Goal: Task Accomplishment & Management: Use online tool/utility

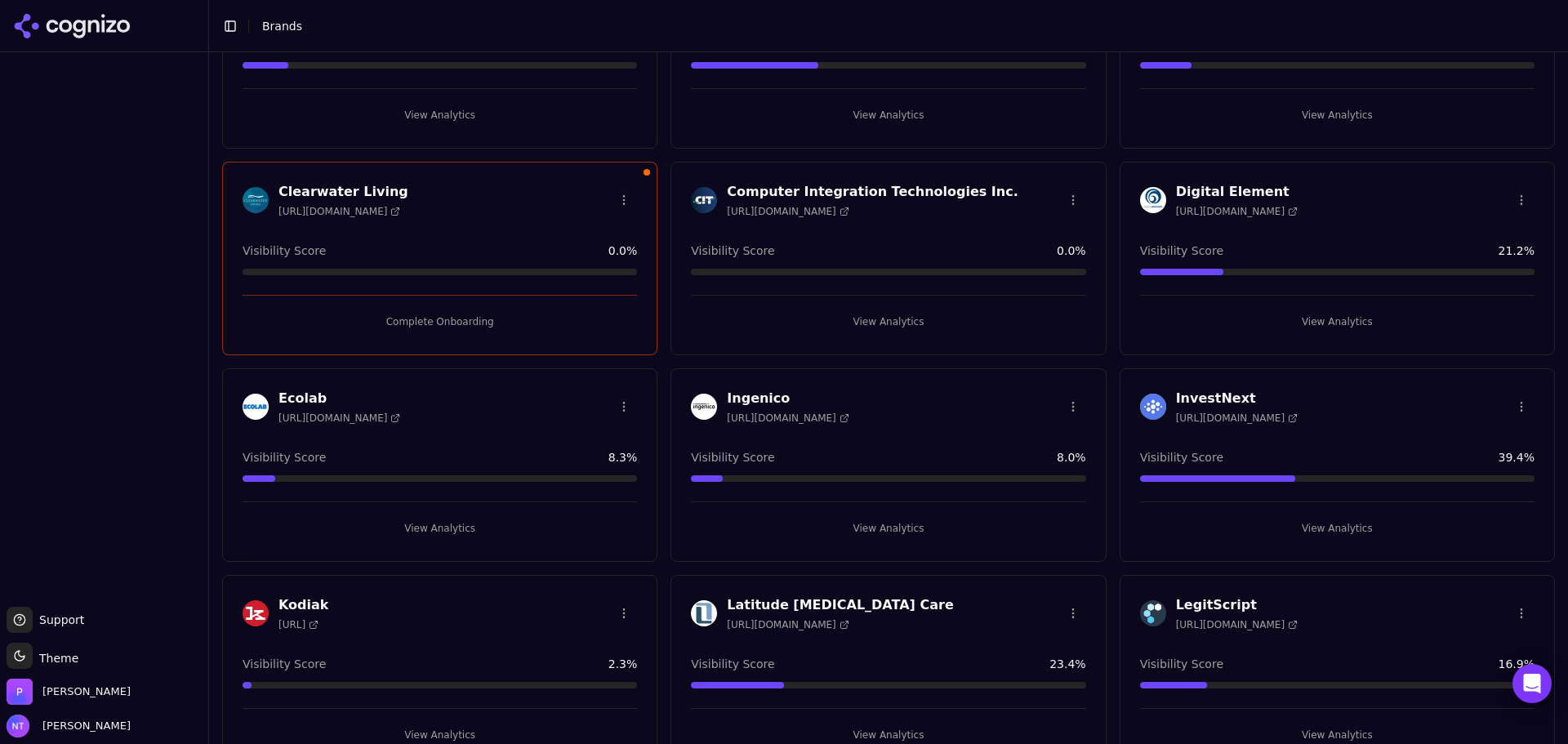
scroll to position [31, 0]
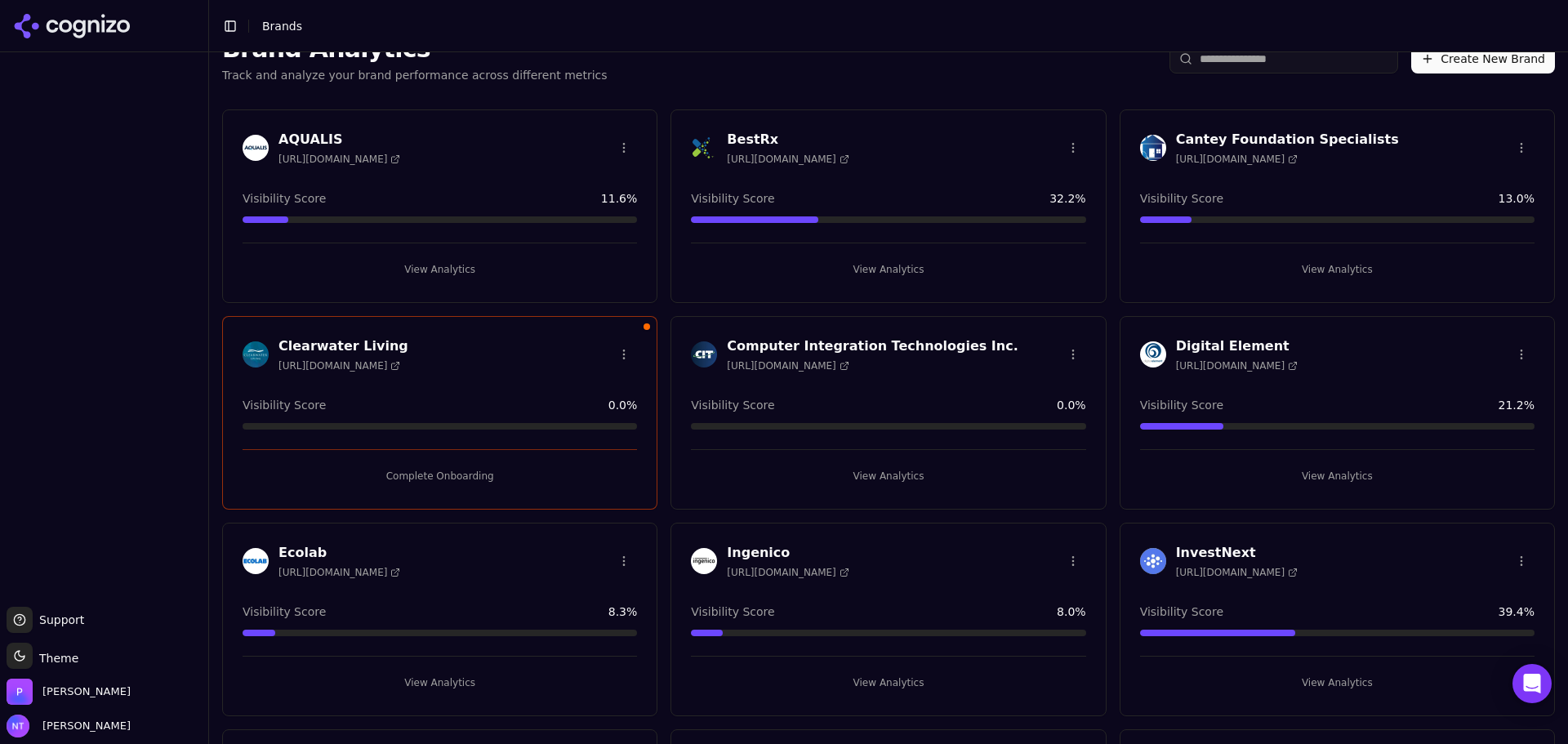
click at [444, 476] on button "Complete Onboarding" at bounding box center [439, 476] width 394 height 26
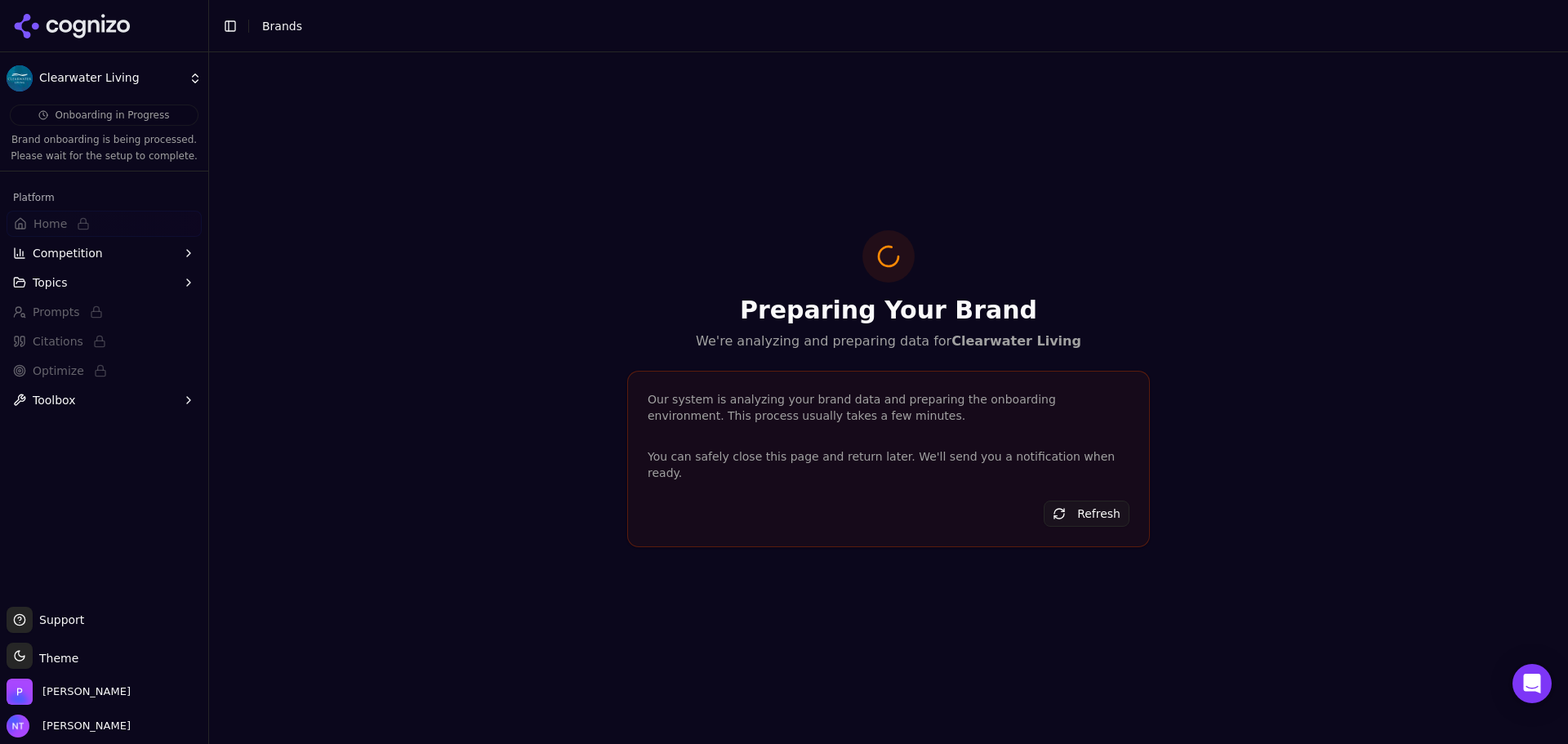
click at [76, 30] on icon at bounding box center [78, 29] width 12 height 19
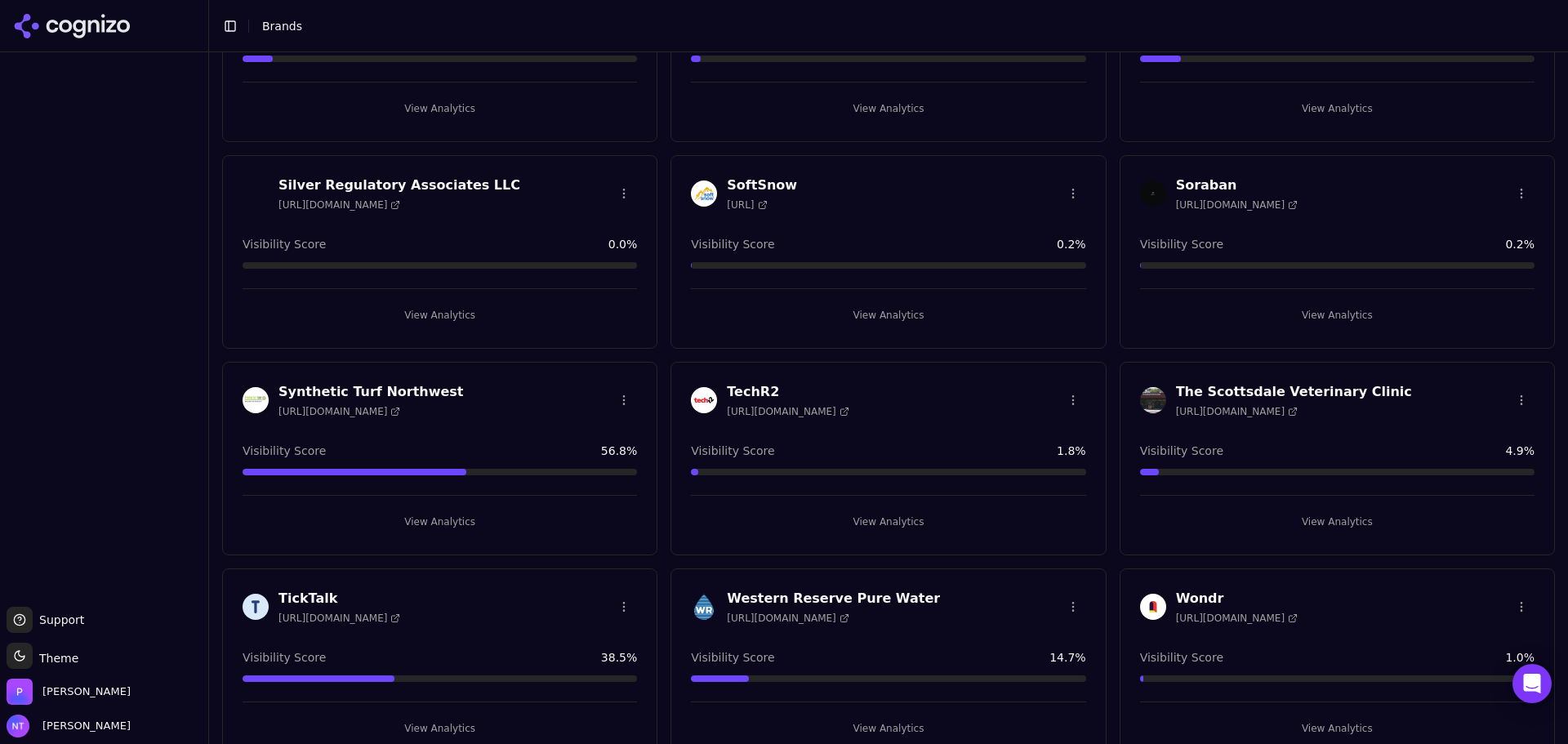
scroll to position [1256, 0]
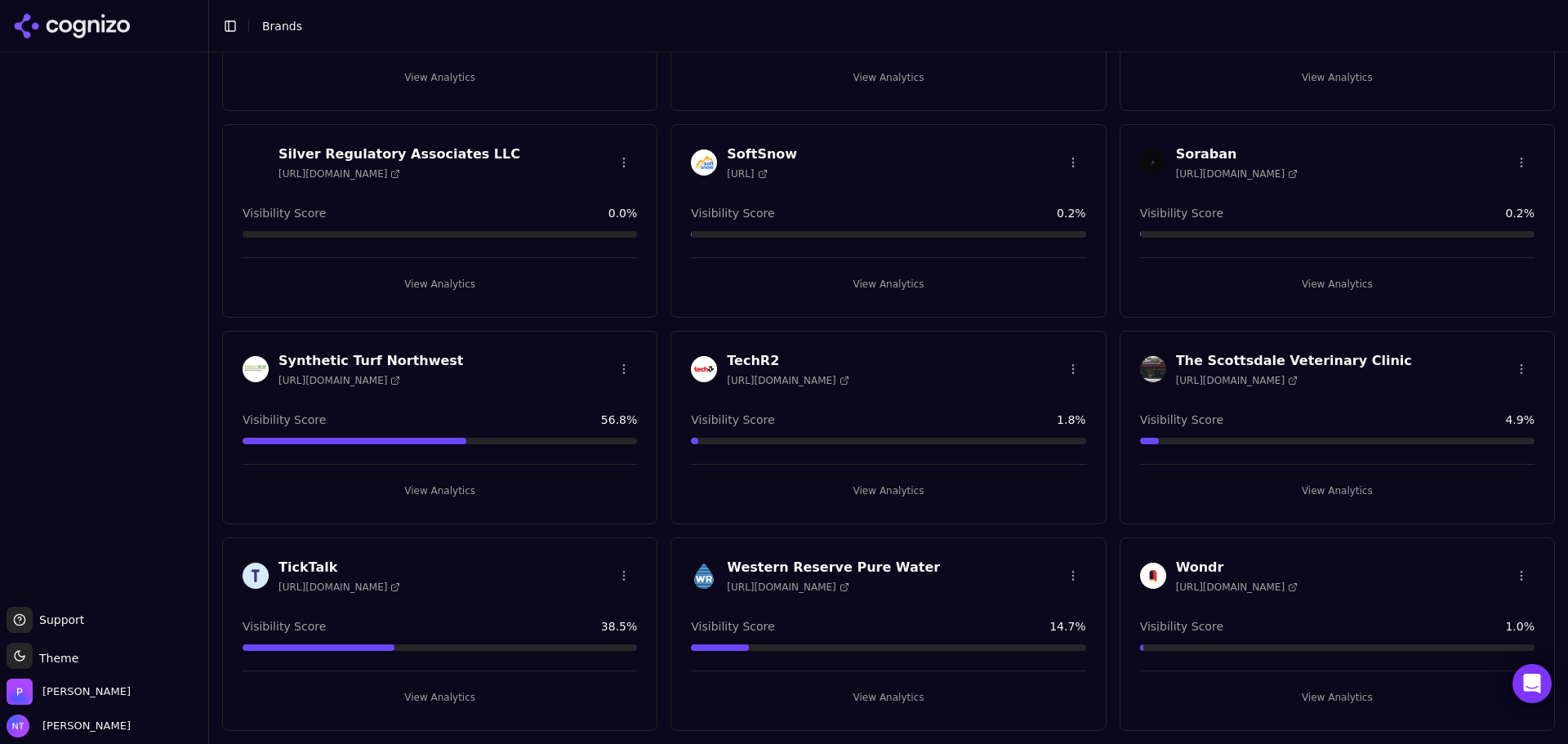
click at [430, 488] on button "View Analytics" at bounding box center [439, 490] width 394 height 26
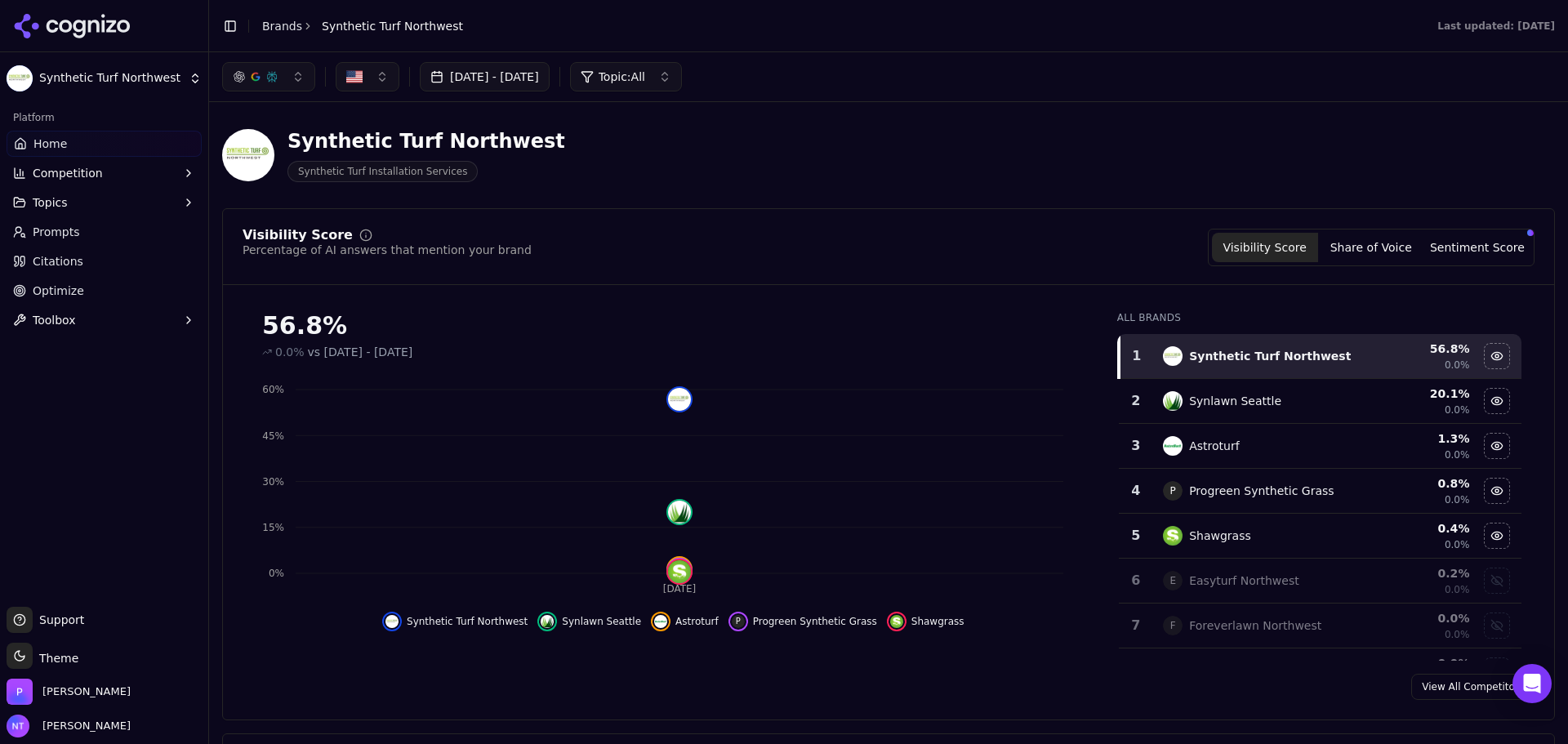
click at [892, 160] on div "Synthetic Turf Northwest Synthetic Turf Installation Services" at bounding box center [588, 155] width 732 height 54
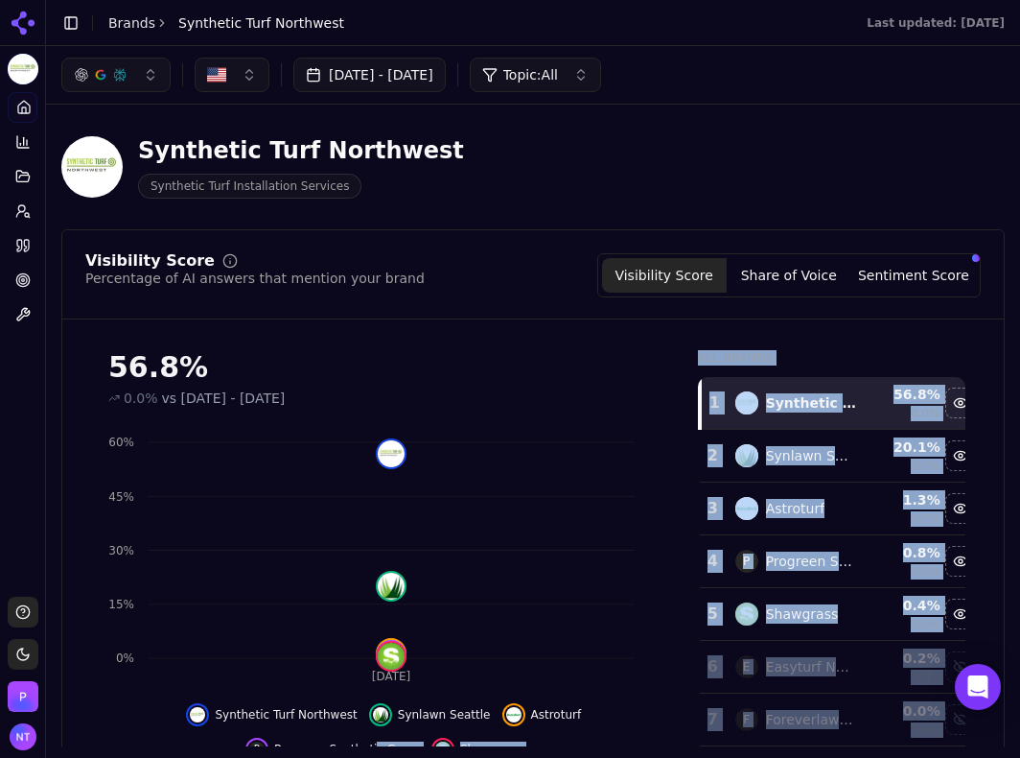
drag, startPoint x: 612, startPoint y: 756, endPoint x: 607, endPoint y: 777, distance: 21.6
click at [607, 758] on html "Synthetic Turf Northwest Platform Home Competition Topics Prompts Citations Opt…" at bounding box center [510, 379] width 1020 height 758
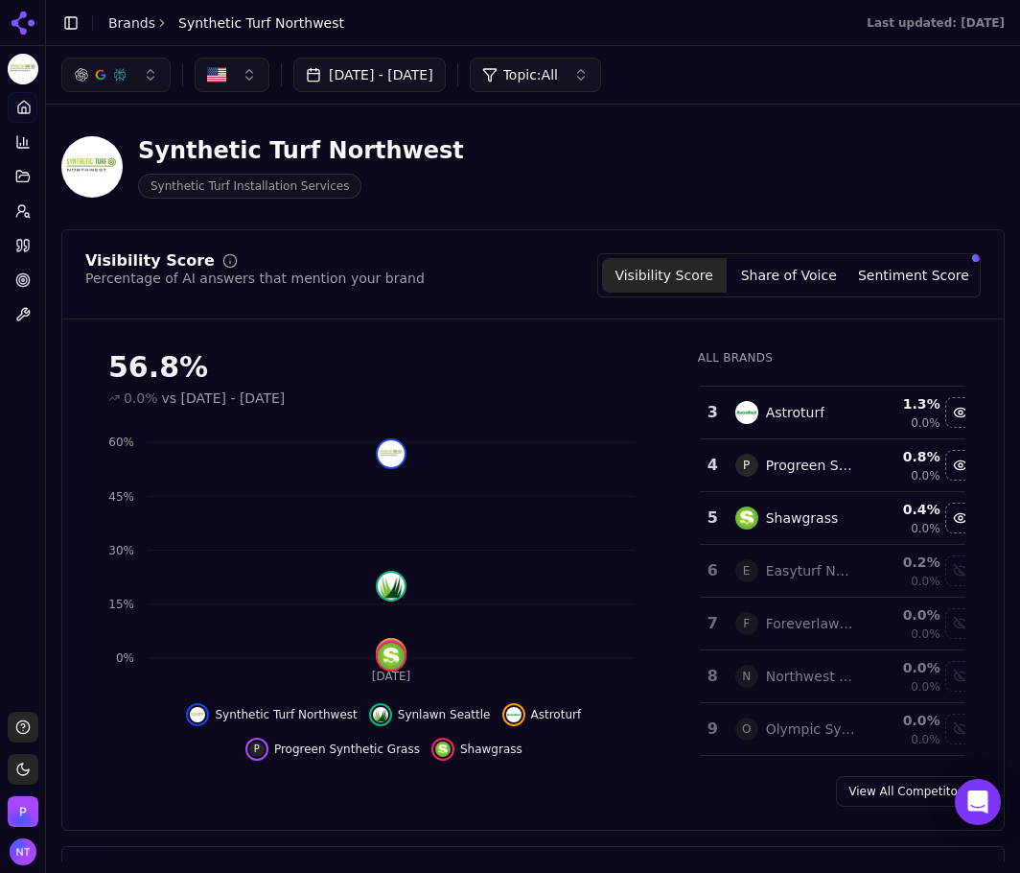
drag, startPoint x: 831, startPoint y: 147, endPoint x: 834, endPoint y: 339, distance: 192.8
click at [831, 147] on div "Synthetic Turf Northwest Synthetic Turf Installation Services" at bounding box center [490, 166] width 859 height 63
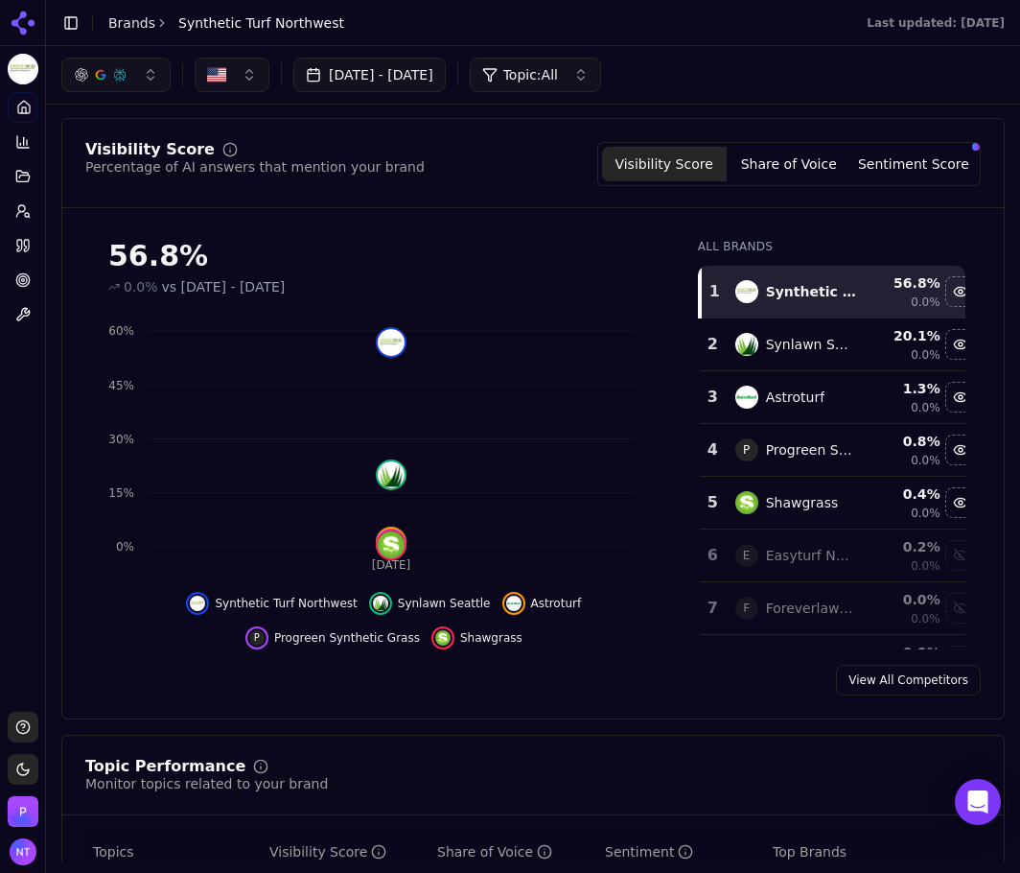
scroll to position [96, 0]
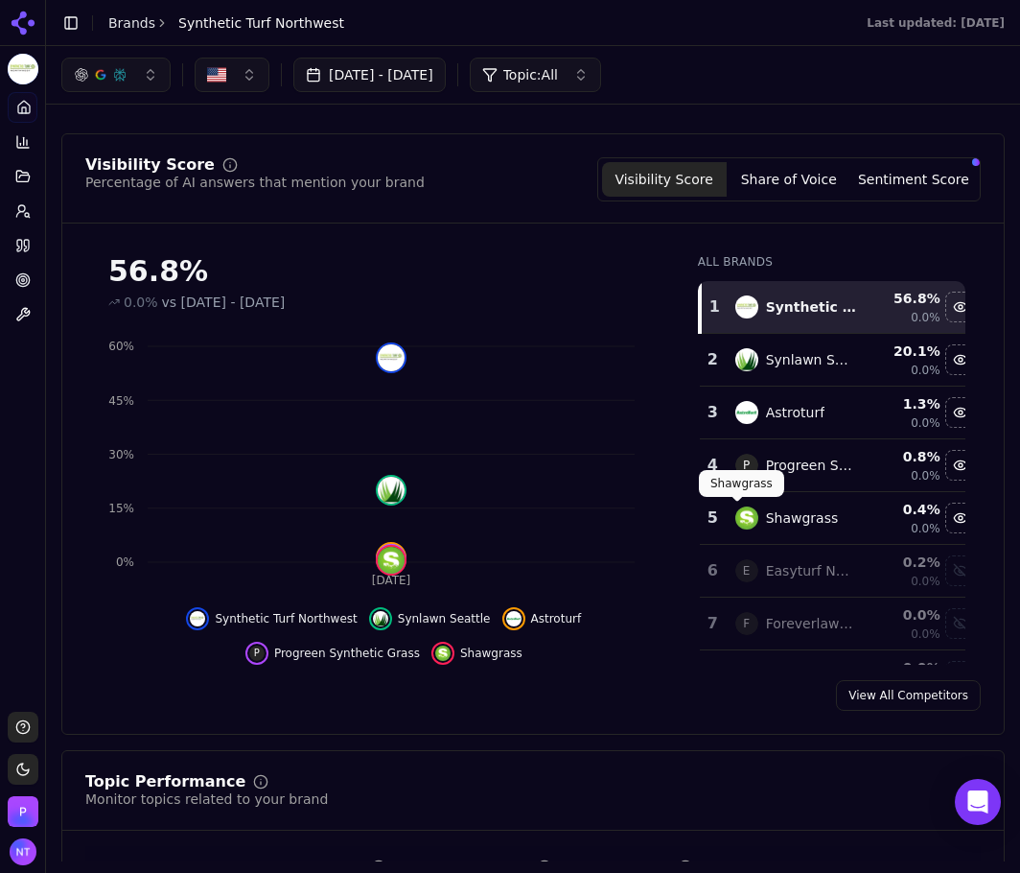
click at [805, 175] on button "Share of Voice" at bounding box center [789, 179] width 125 height 35
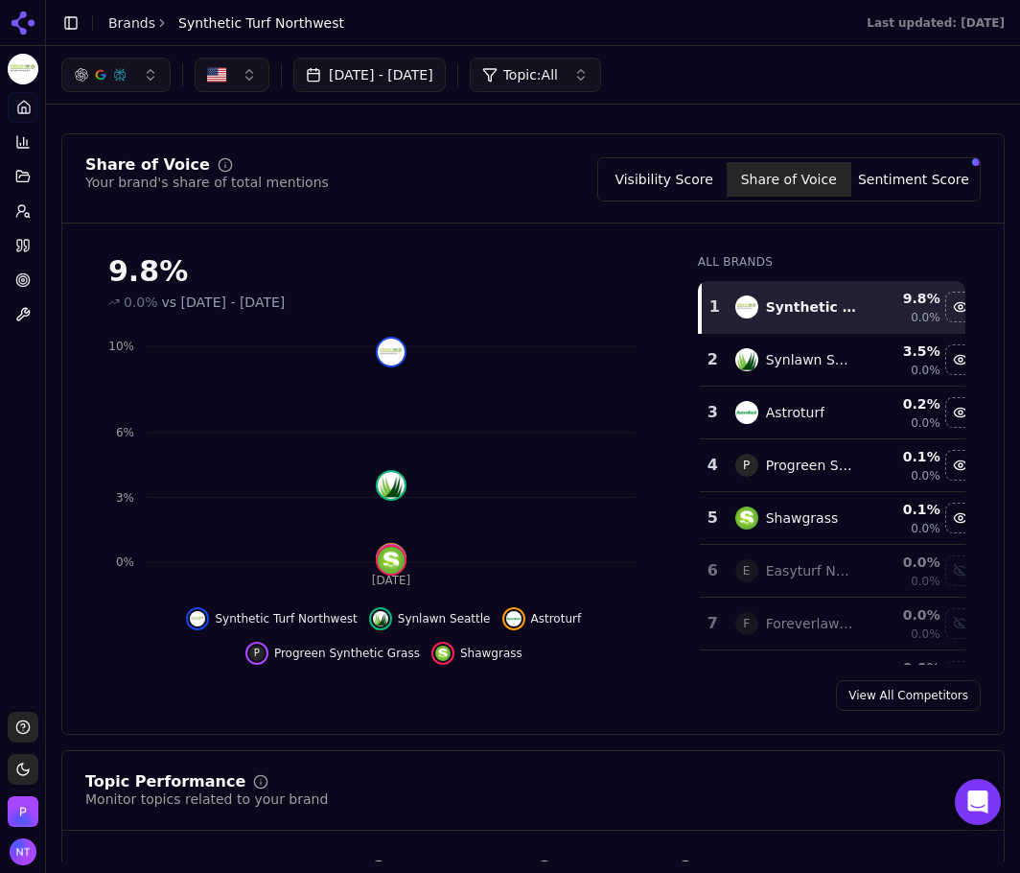
click at [844, 173] on button "Share of Voice" at bounding box center [789, 179] width 125 height 35
click at [867, 174] on button "Sentiment Score" at bounding box center [914, 179] width 125 height 35
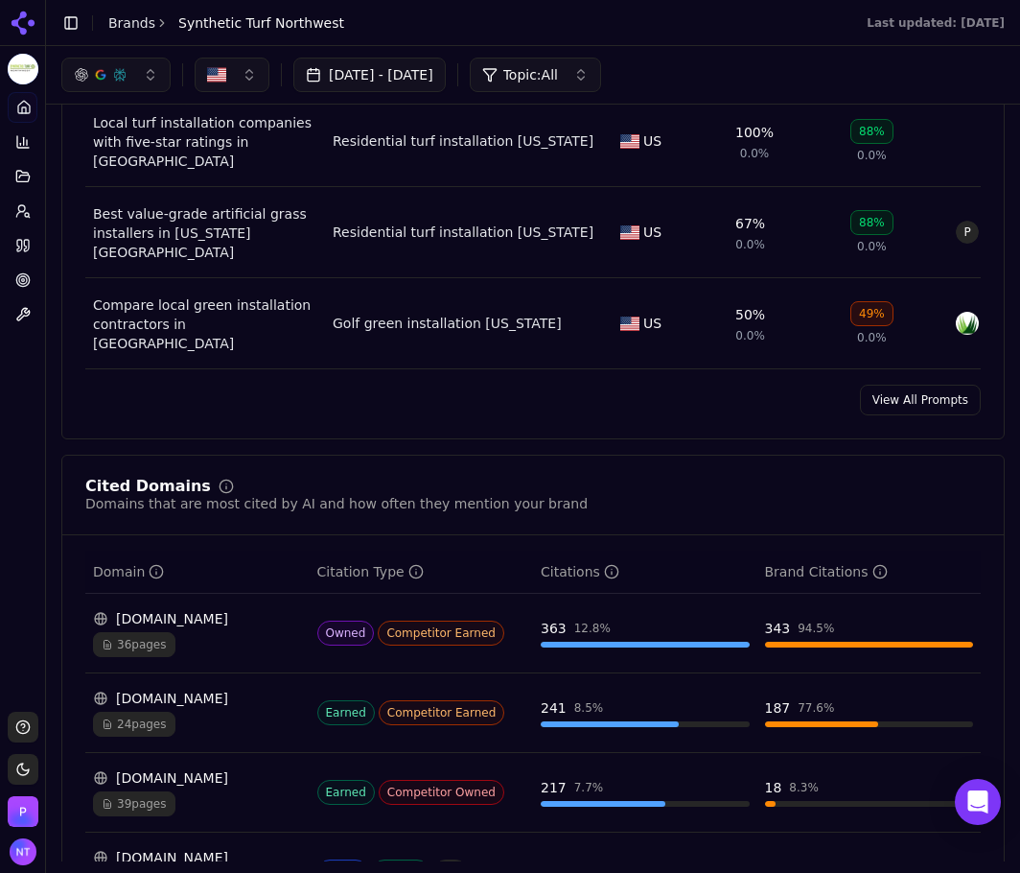
scroll to position [1343, 0]
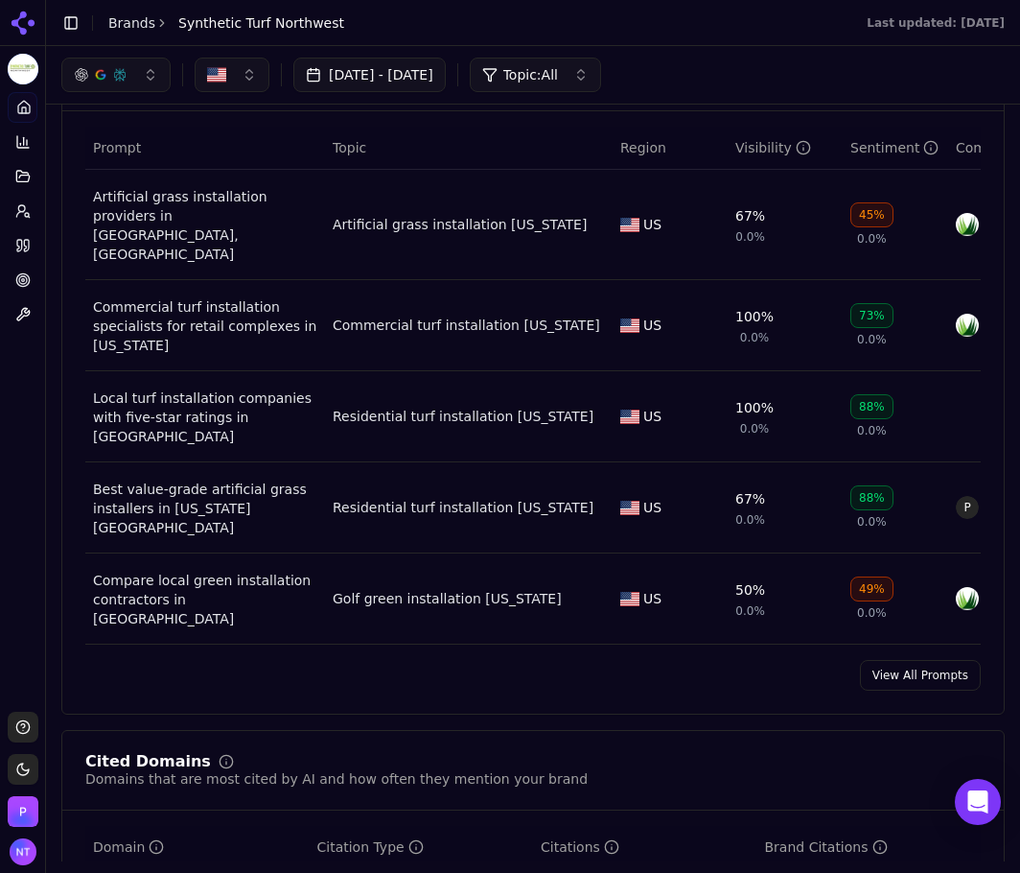
click at [907, 660] on link "View All Prompts" at bounding box center [920, 675] width 121 height 31
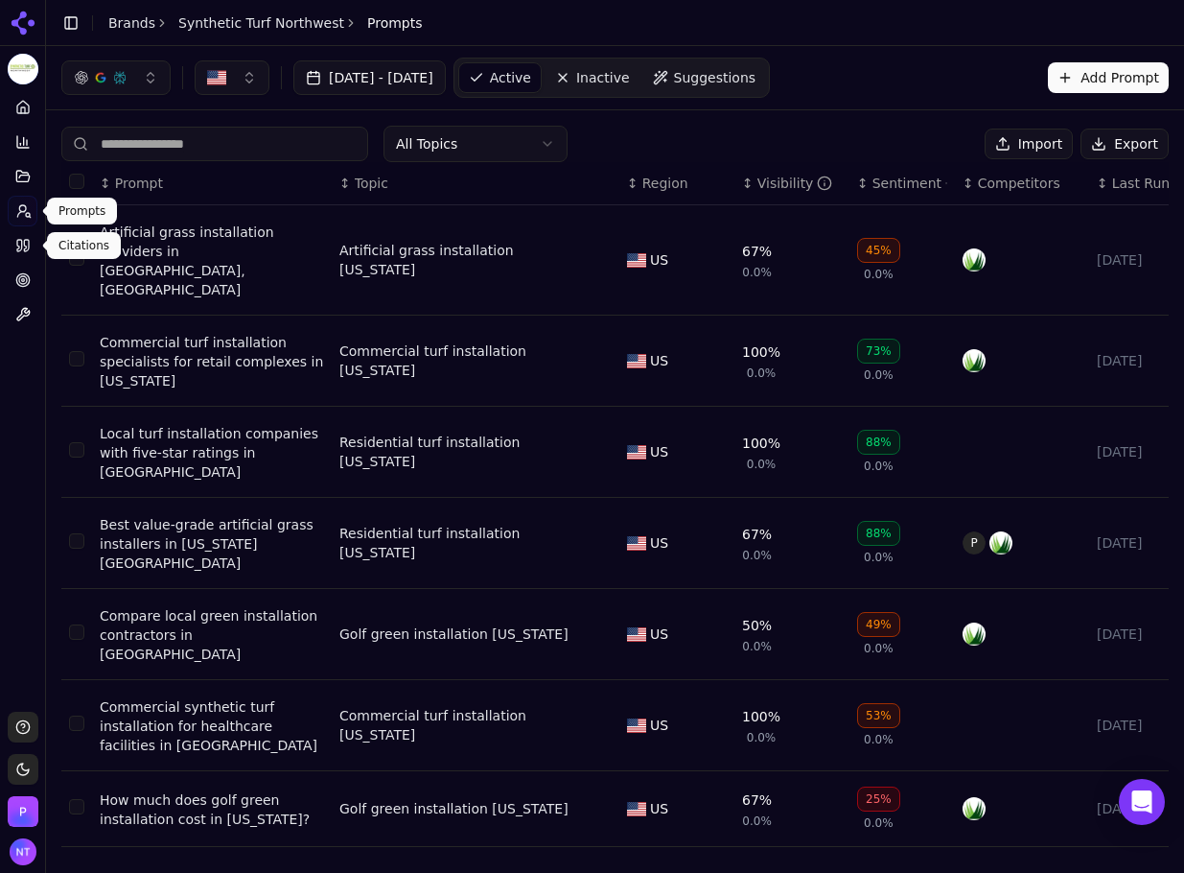
click at [25, 251] on icon at bounding box center [26, 246] width 5 height 12
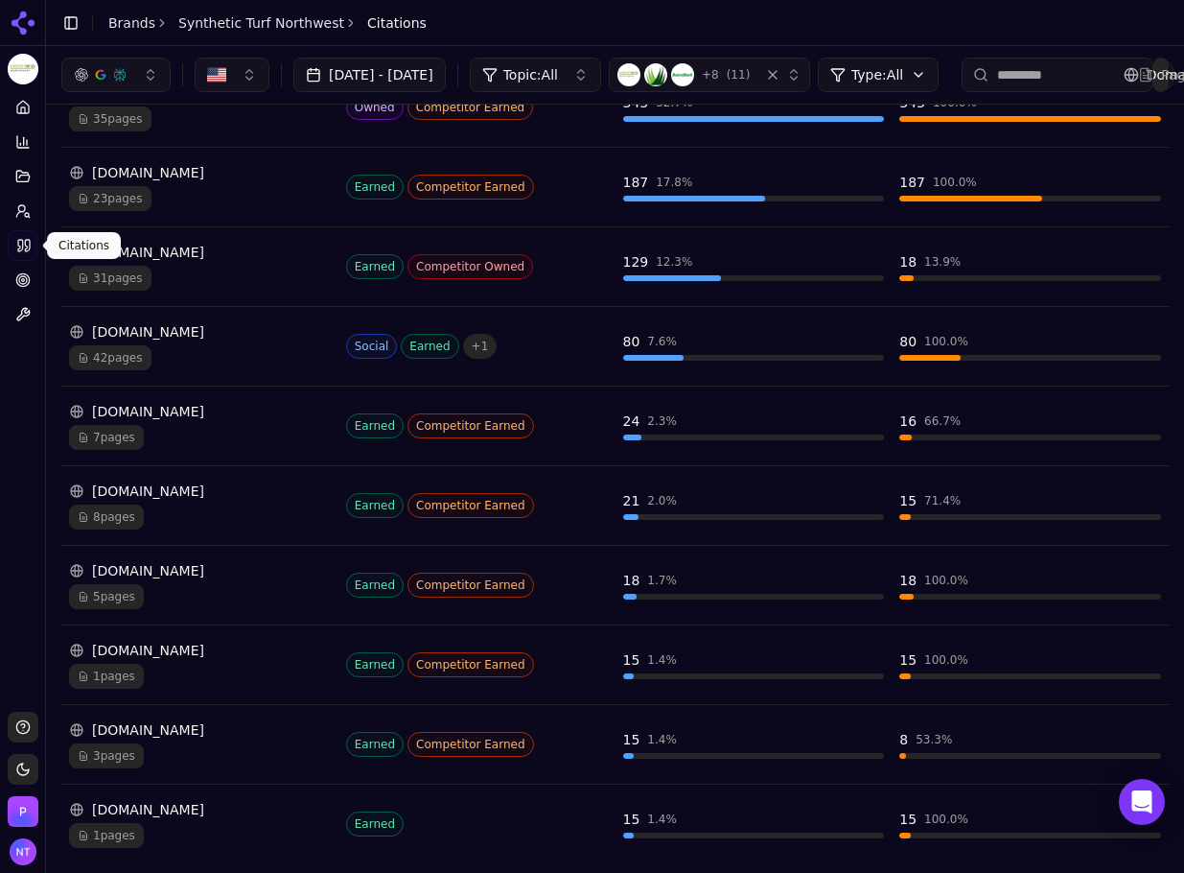
scroll to position [332, 0]
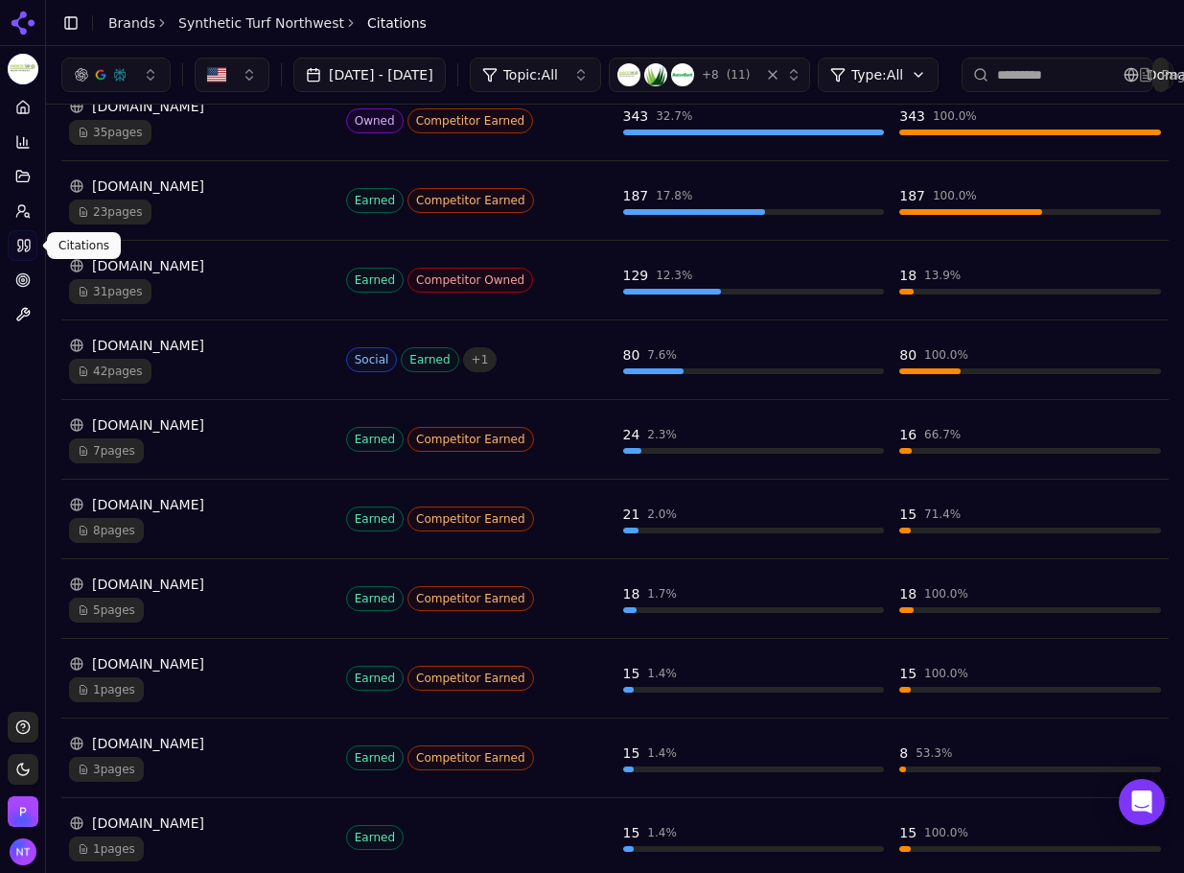
click at [26, 380] on div "Platform Home Competition Topics Prompts Citations Optimize Toolbox" at bounding box center [22, 394] width 45 height 620
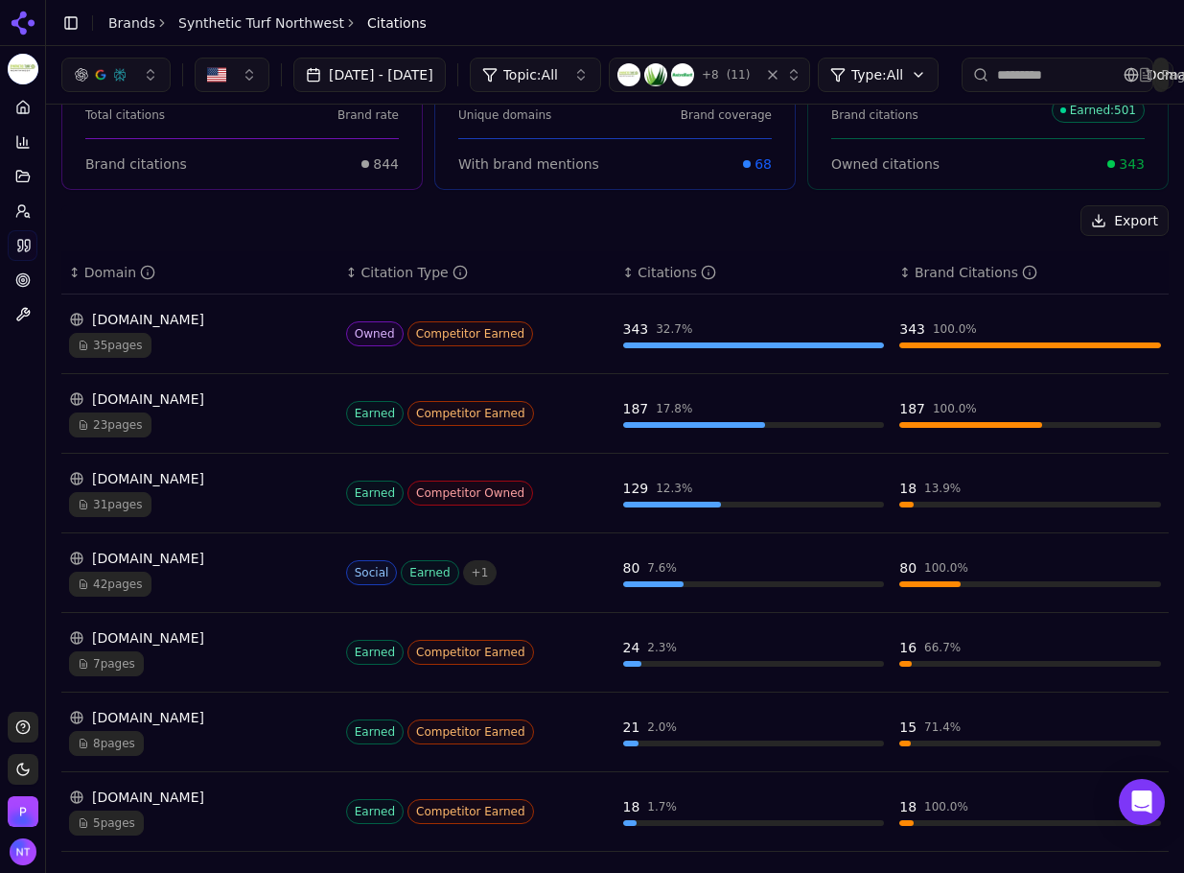
scroll to position [0, 0]
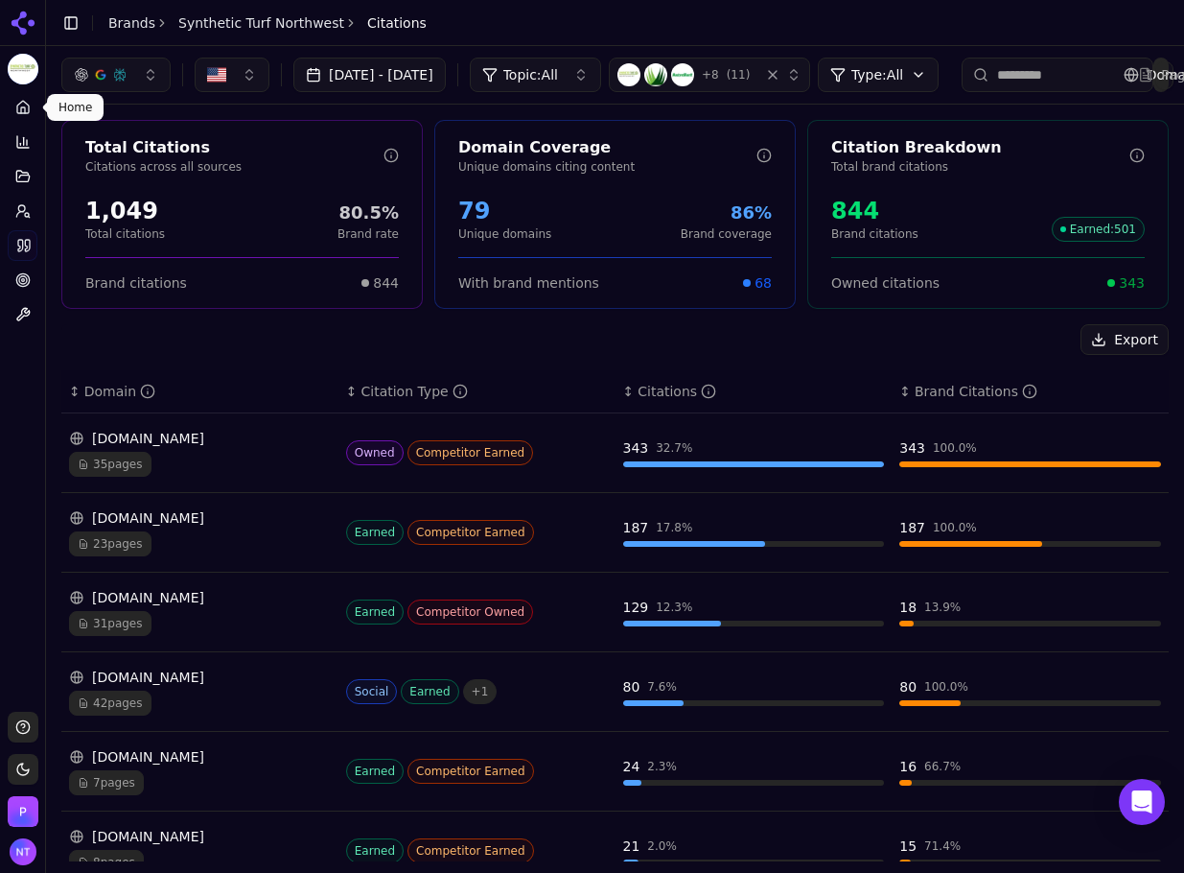
click at [27, 111] on icon at bounding box center [22, 107] width 15 height 15
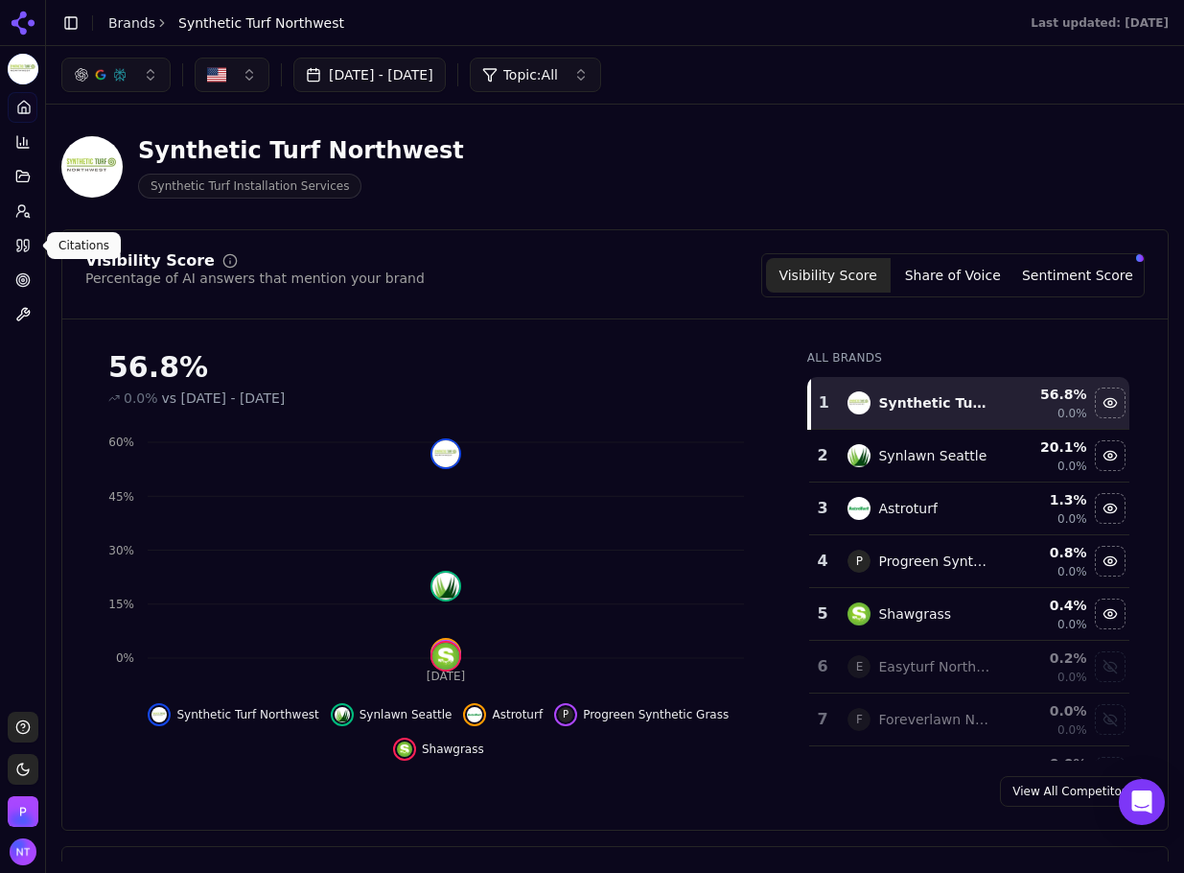
click at [21, 211] on circle at bounding box center [21, 208] width 7 height 7
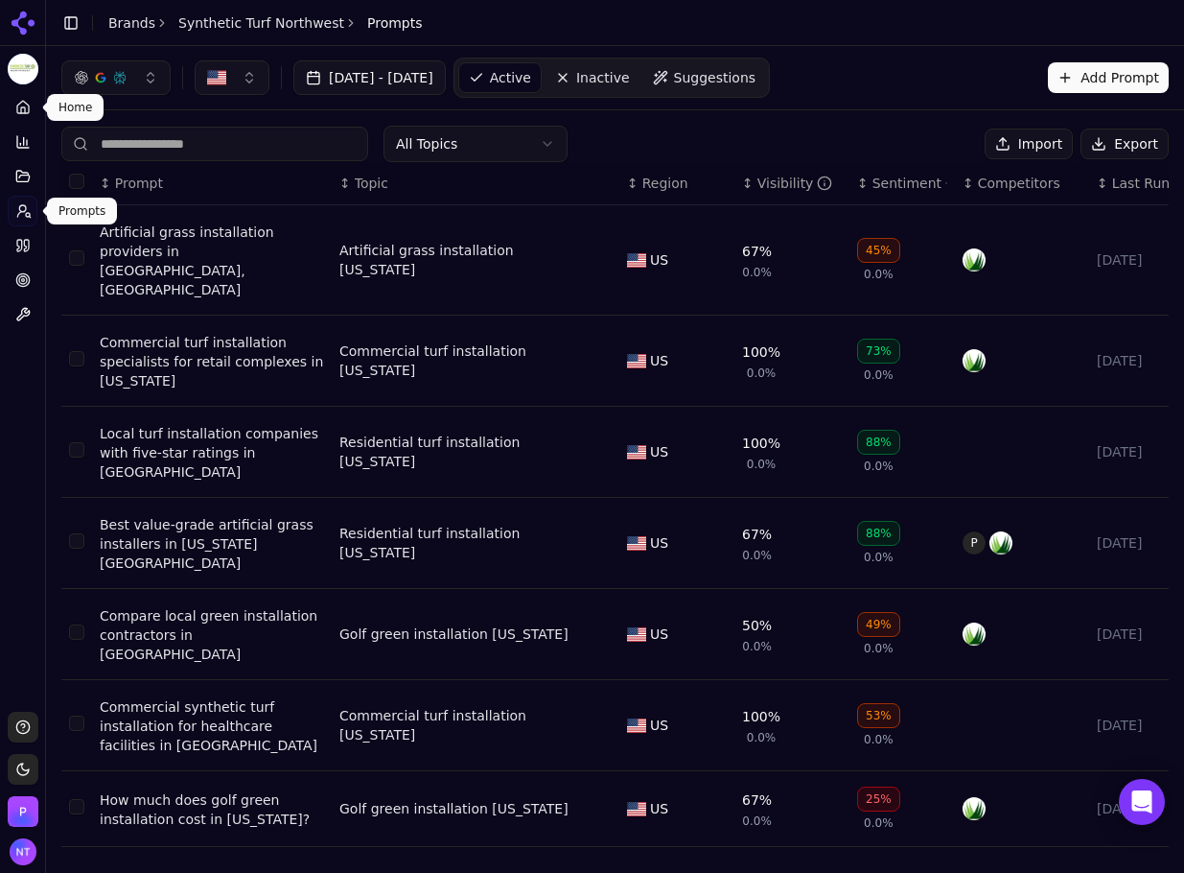
click at [31, 114] on link "Home" at bounding box center [23, 107] width 30 height 31
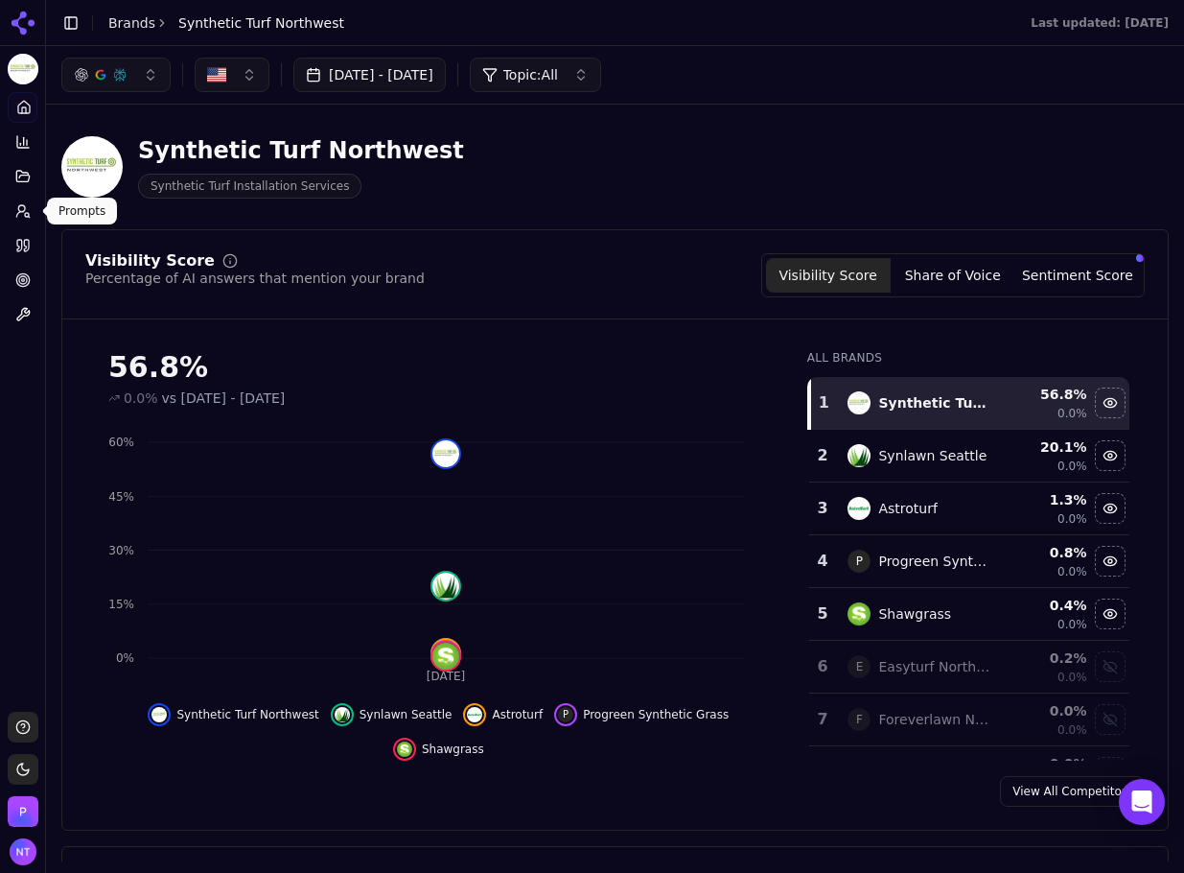
drag, startPoint x: 25, startPoint y: 211, endPoint x: 35, endPoint y: 208, distance: 10.0
click at [25, 211] on icon at bounding box center [22, 210] width 15 height 15
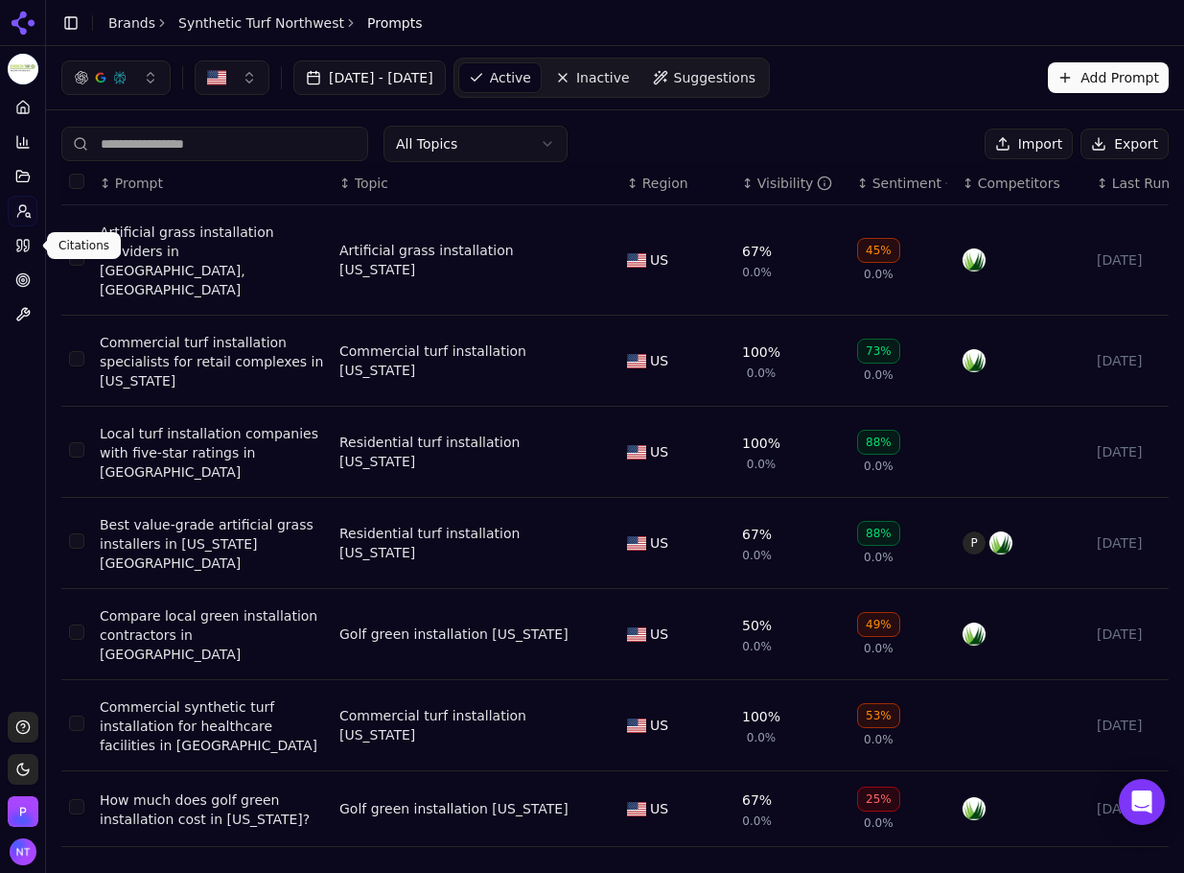
click at [29, 251] on icon at bounding box center [22, 245] width 15 height 15
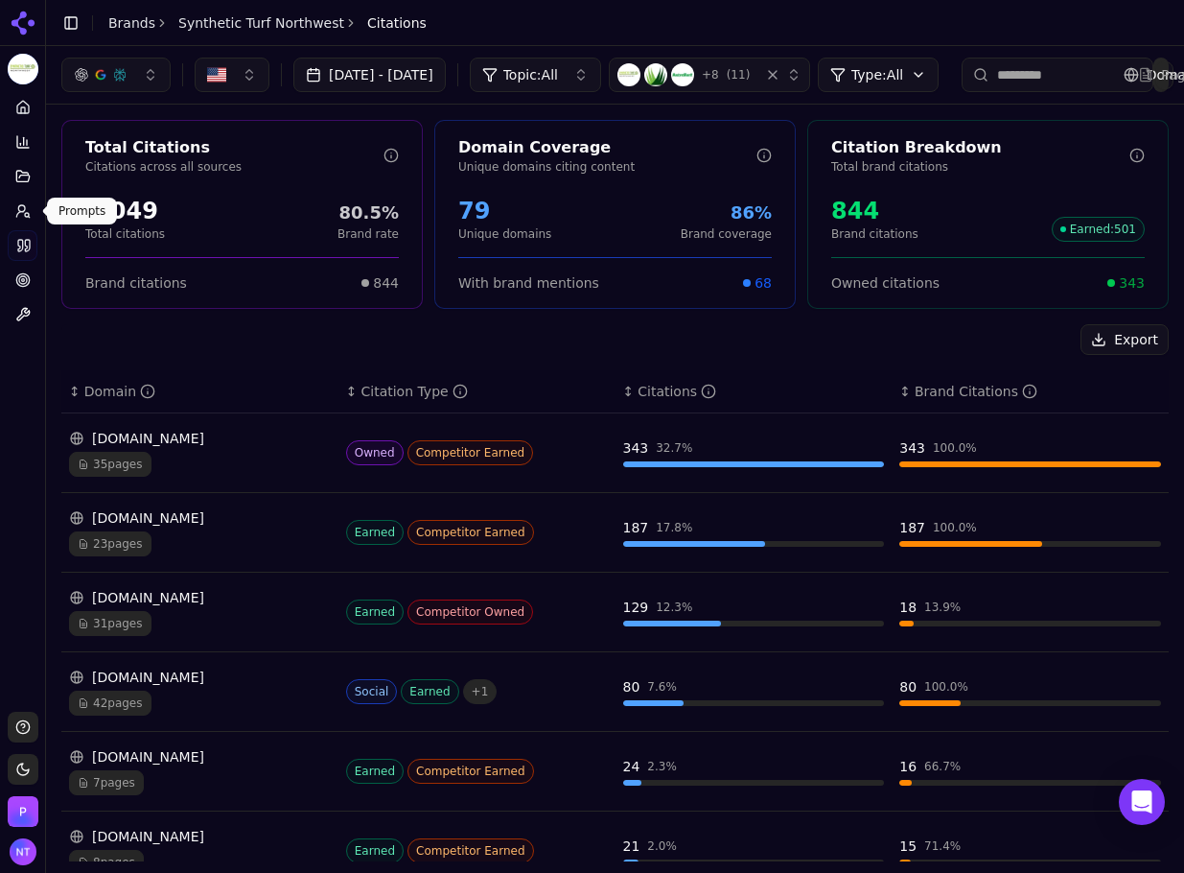
click at [25, 213] on icon at bounding box center [22, 210] width 15 height 15
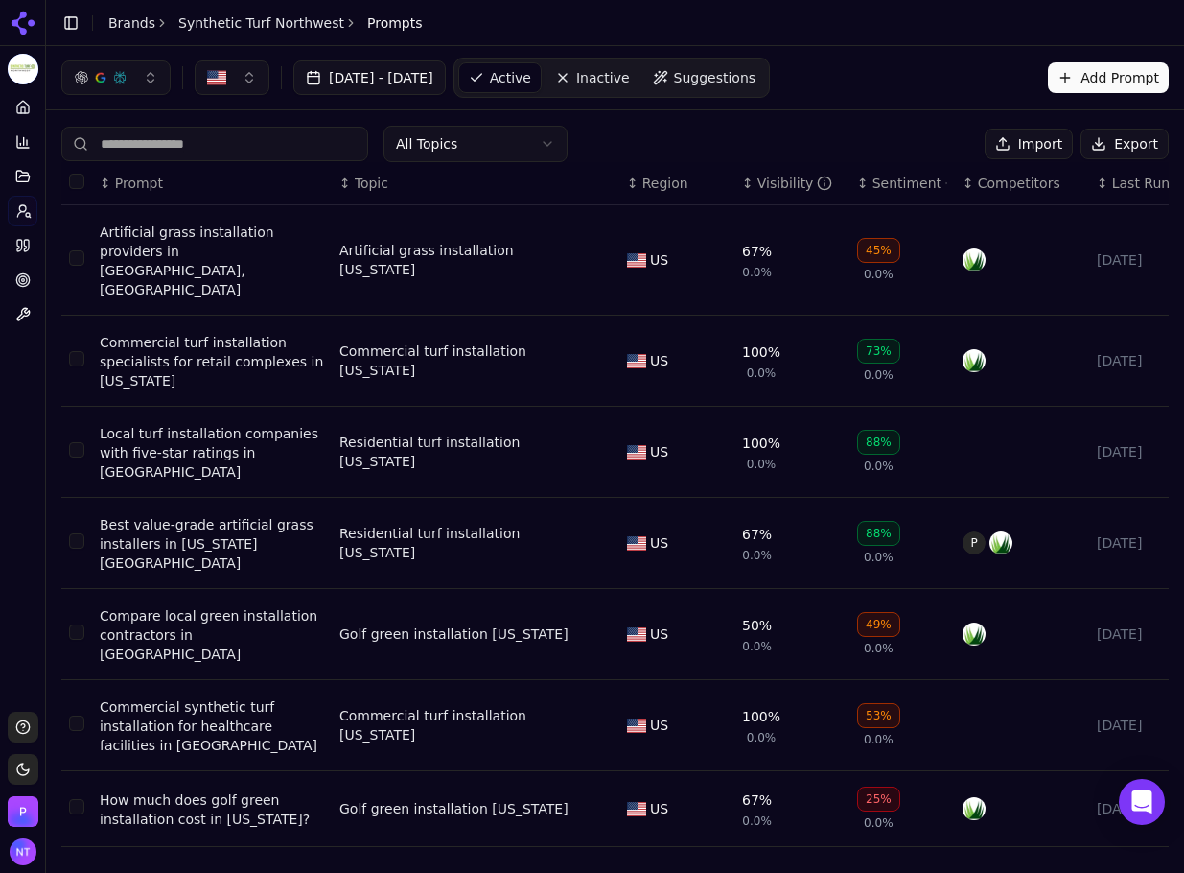
click at [1138, 145] on button "Export" at bounding box center [1125, 144] width 88 height 31
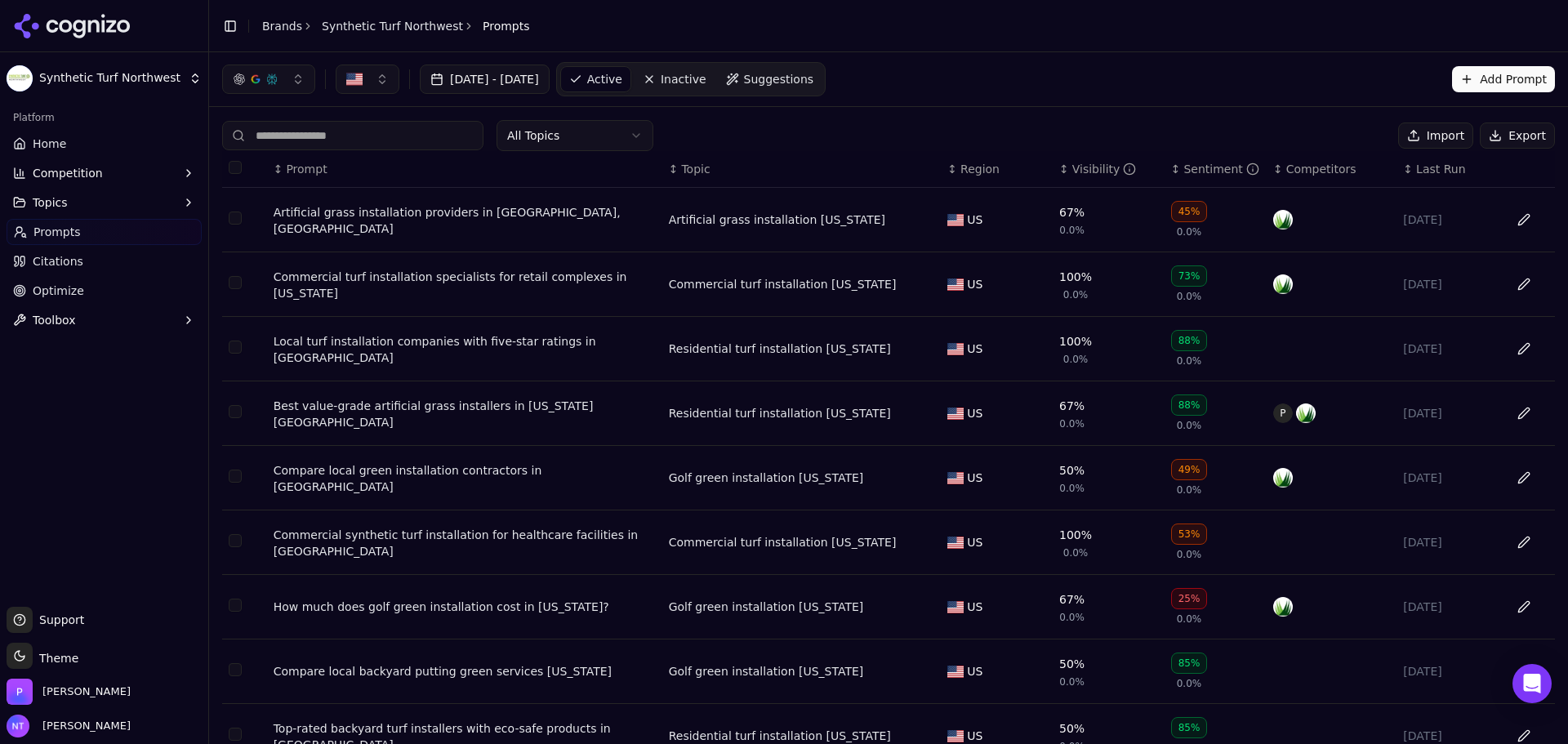
click at [919, 43] on header "Toggle Sidebar Brands Synthetic Turf Northwest Prompts" at bounding box center [889, 26] width 1359 height 52
